Goal: Information Seeking & Learning: Learn about a topic

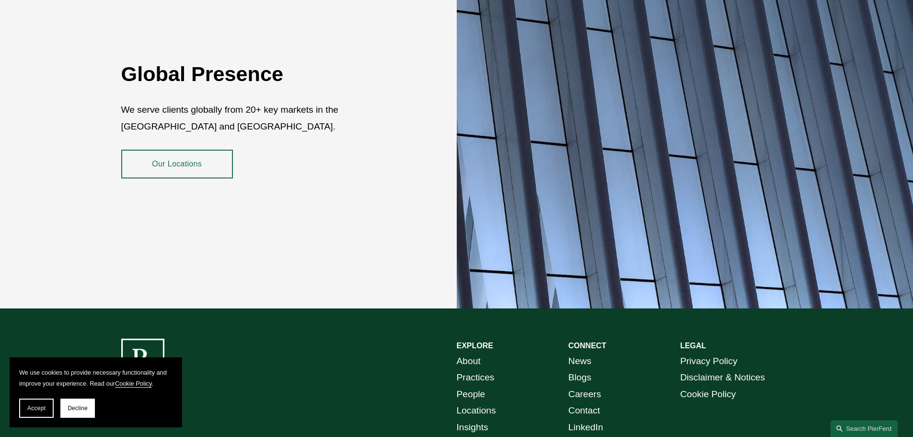
scroll to position [1677, 0]
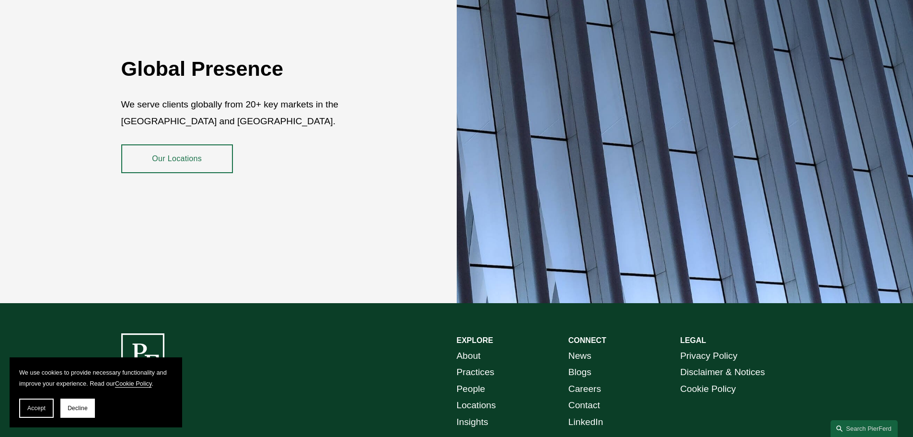
click at [578, 347] on link "News" at bounding box center [579, 355] width 23 height 17
drag, startPoint x: 362, startPoint y: 175, endPoint x: 358, endPoint y: 168, distance: 7.9
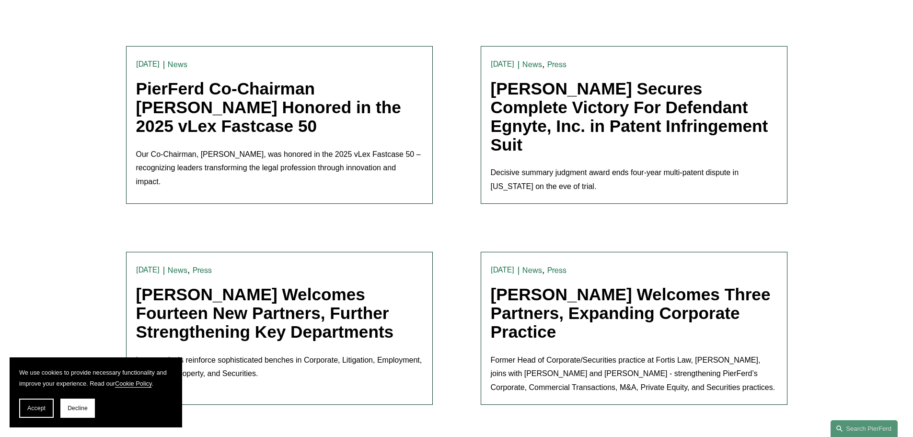
scroll to position [479, 0]
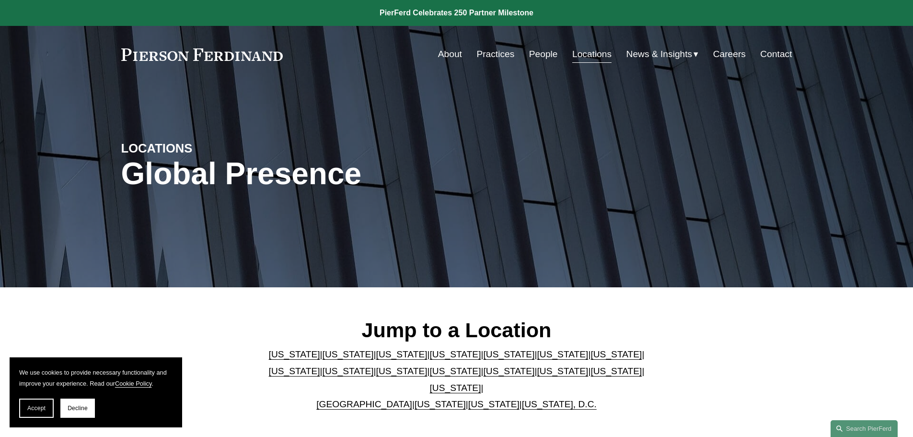
click at [269, 359] on link "Arizona" at bounding box center [294, 354] width 51 height 10
click at [652, 52] on span "News & Insights" at bounding box center [659, 54] width 66 height 17
click at [0, 0] on span "News" at bounding box center [0, 0] width 0 height 0
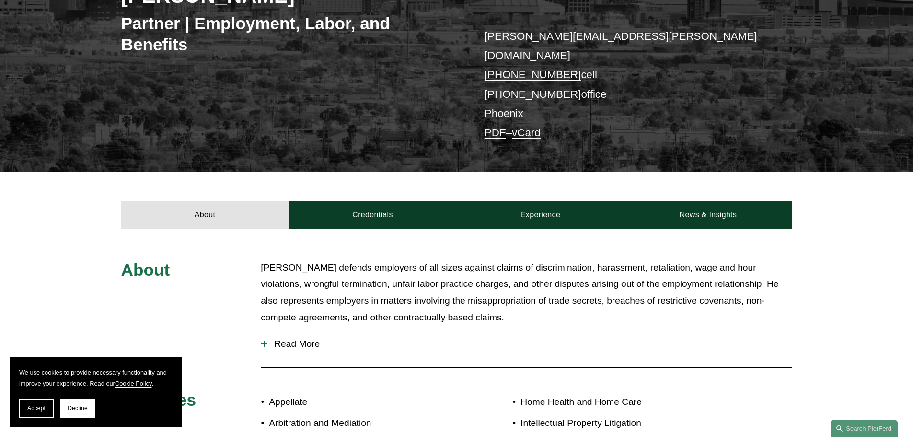
scroll to position [192, 0]
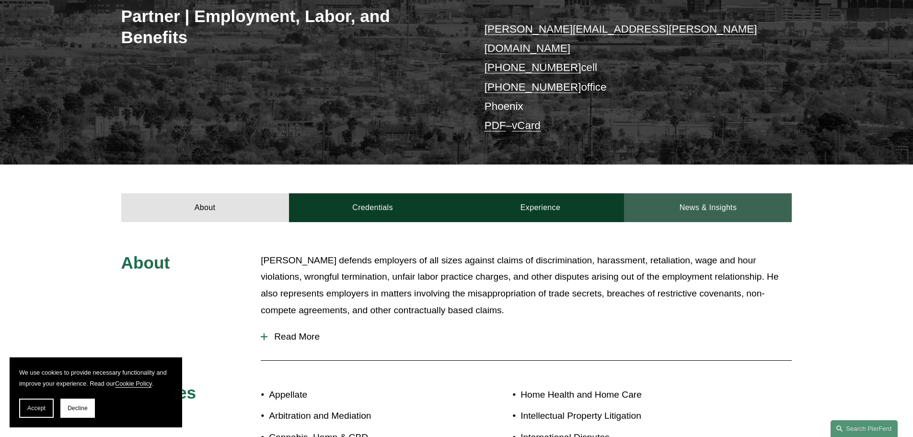
click at [731, 202] on link "News & Insights" at bounding box center [708, 207] width 168 height 29
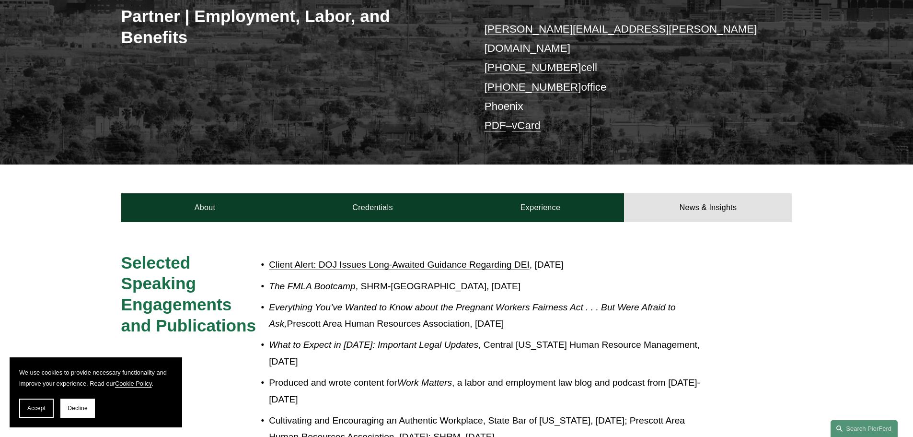
click at [490, 259] on link "Client Alert: DOJ Issues Long-Awaited Guidance Regarding DEI" at bounding box center [399, 264] width 261 height 10
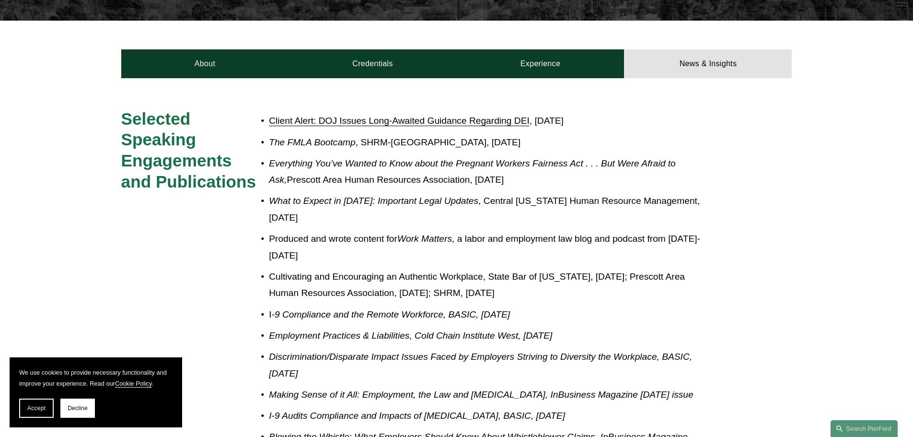
scroll to position [96, 0]
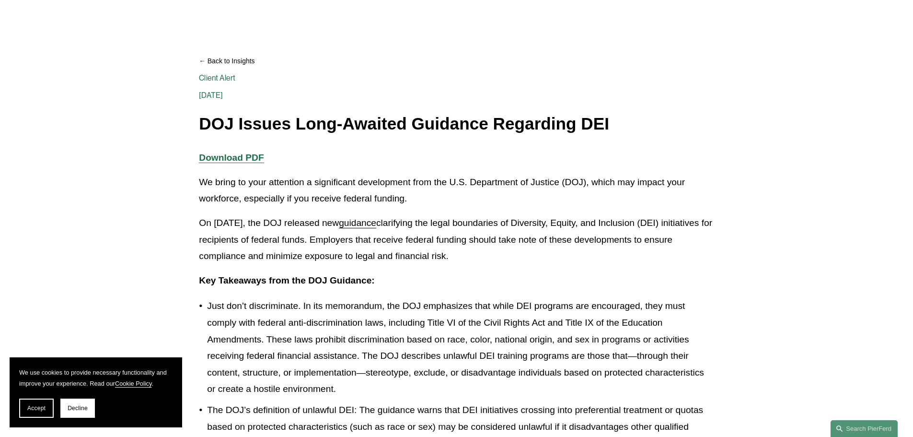
scroll to position [96, 0]
